Goal: Transaction & Acquisition: Purchase product/service

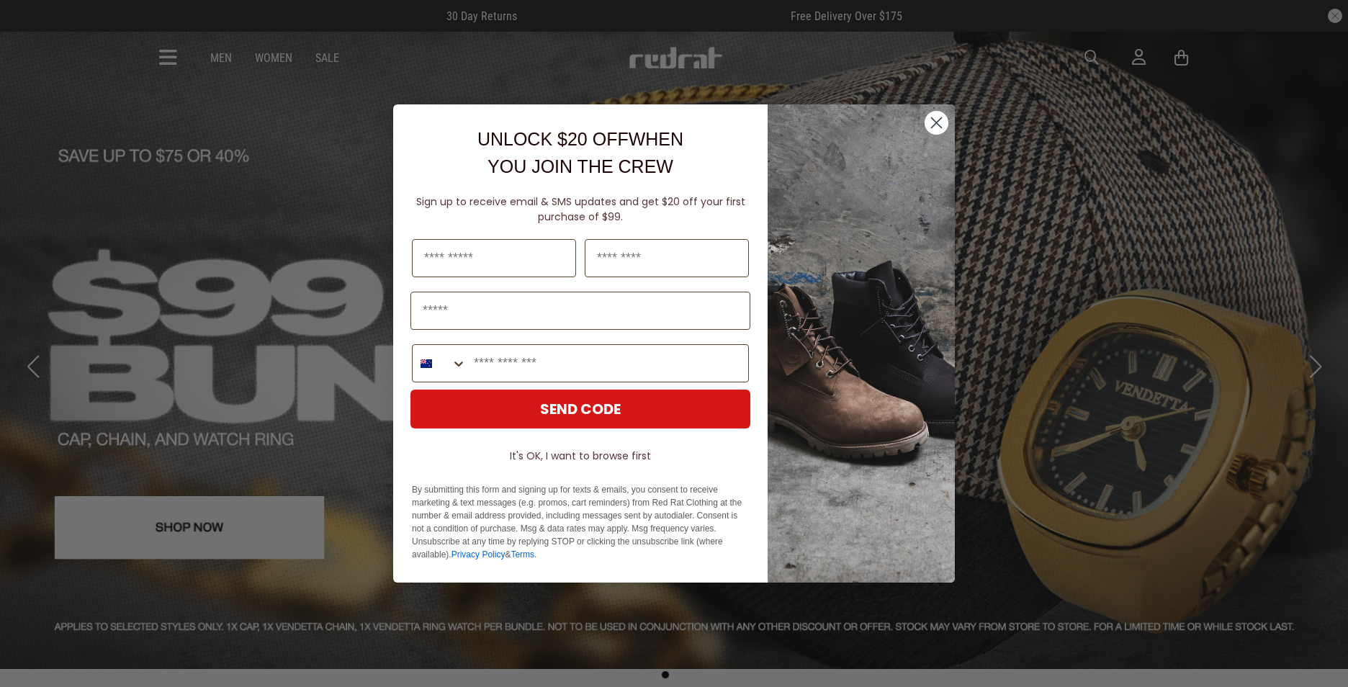
click at [944, 127] on circle "Close dialog" at bounding box center [936, 123] width 24 height 24
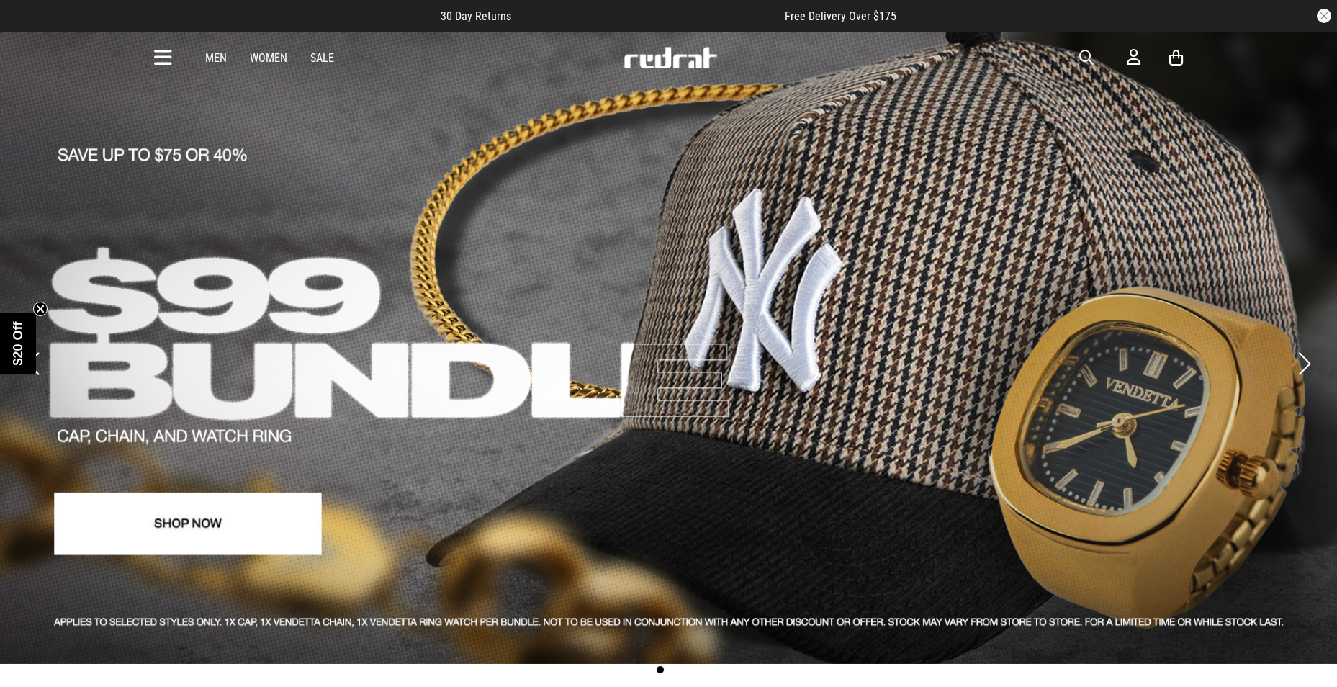
click at [213, 57] on link "Men" at bounding box center [216, 58] width 22 height 14
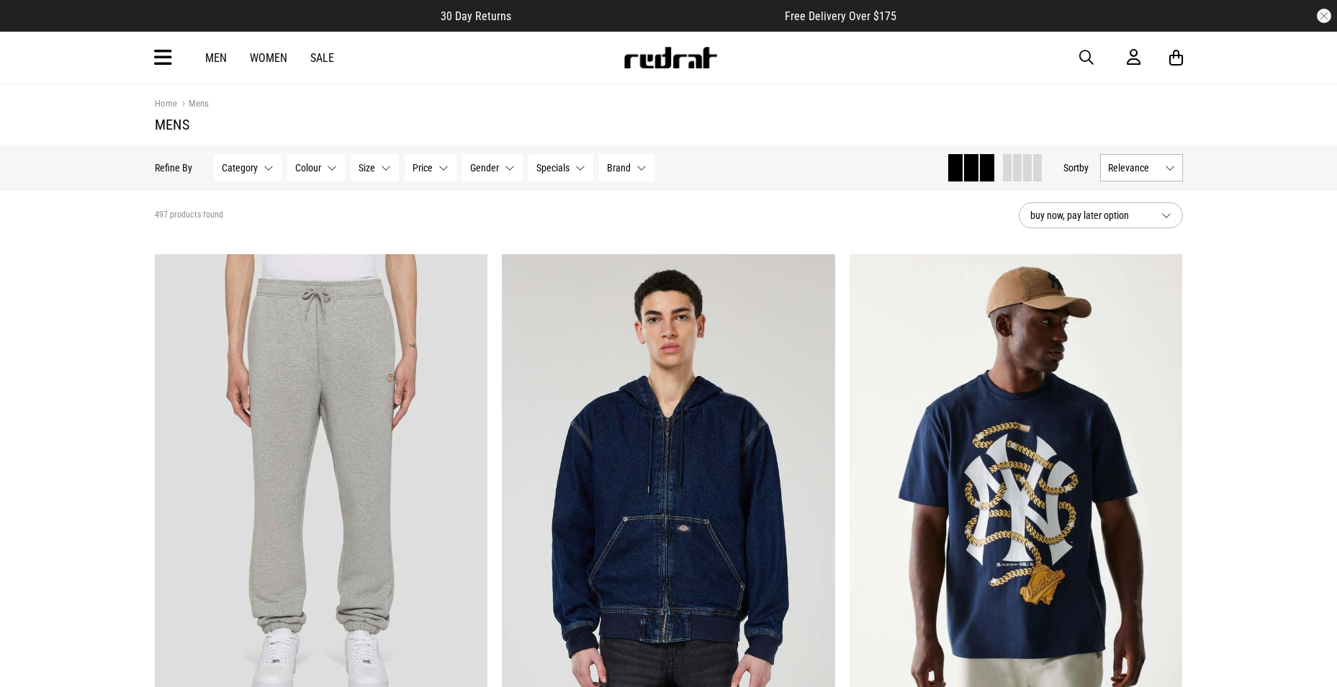
click at [172, 58] on div "Men Women Sale Sign in New Back Footwear Back Mens Back Womens Back Youth & Kid…" at bounding box center [668, 58] width 1051 height 52
click at [149, 52] on div "Men Women Sale Sign in New Back Footwear Back Mens Back Womens Back Youth & Kid…" at bounding box center [668, 58] width 1051 height 52
click at [158, 57] on icon at bounding box center [163, 58] width 18 height 24
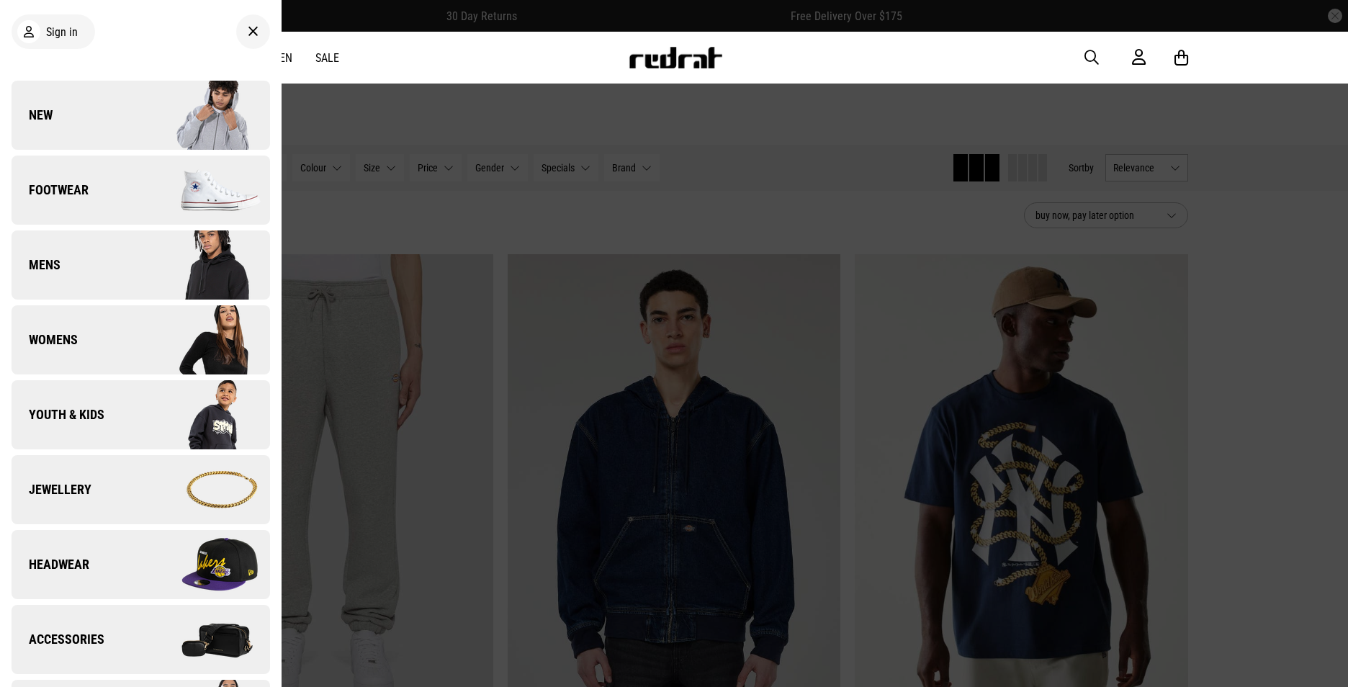
click at [114, 205] on link "Footwear" at bounding box center [141, 190] width 258 height 69
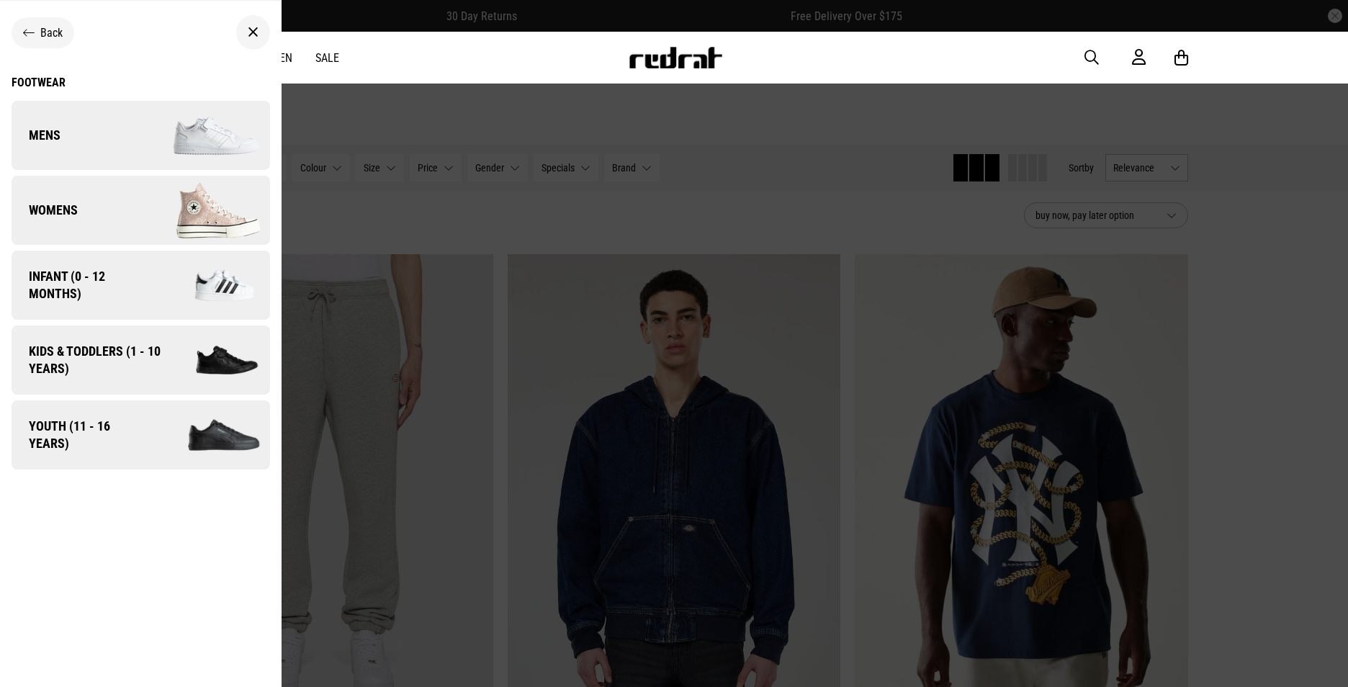
click at [114, 145] on link "Mens" at bounding box center [141, 135] width 258 height 69
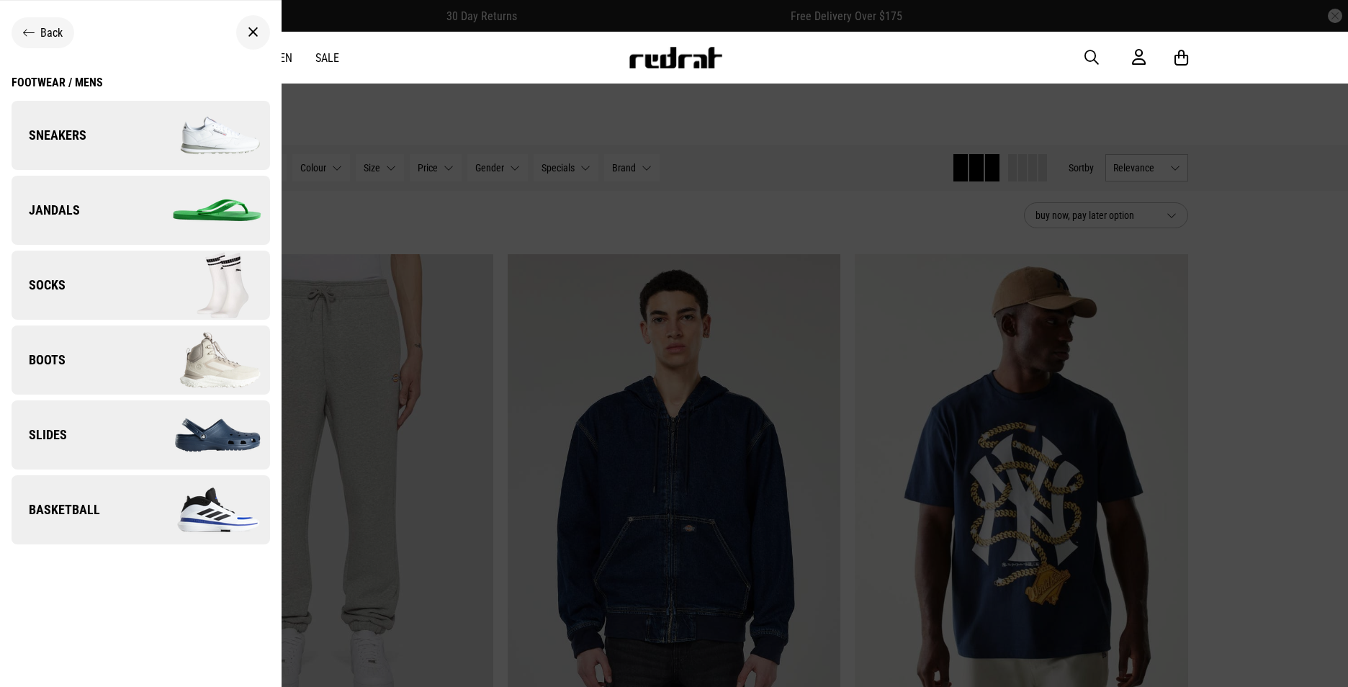
click at [166, 496] on img at bounding box center [204, 510] width 129 height 72
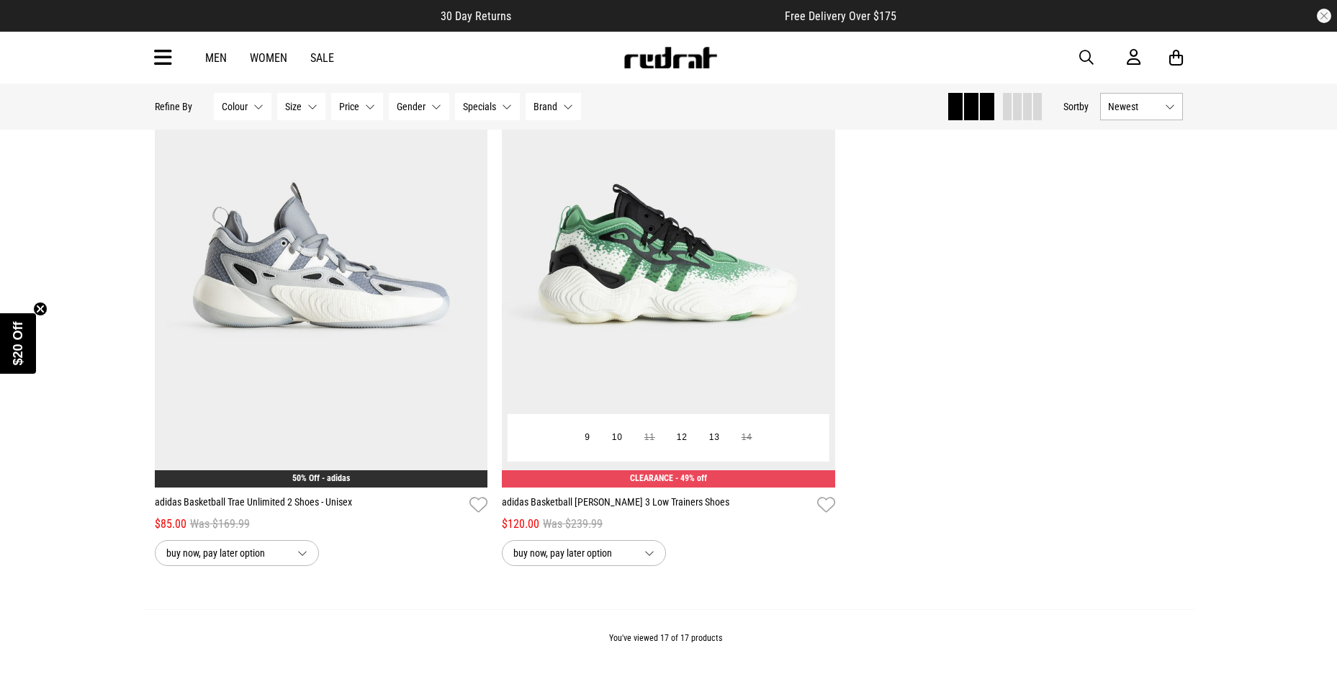
scroll to position [3096, 0]
